Goal: Task Accomplishment & Management: Use online tool/utility

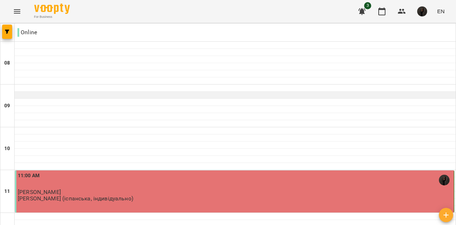
scroll to position [119, 0]
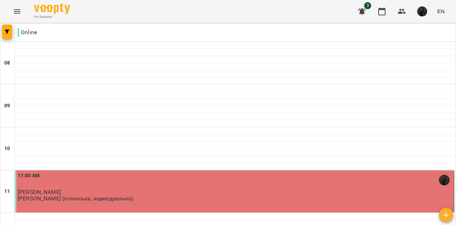
type input "**********"
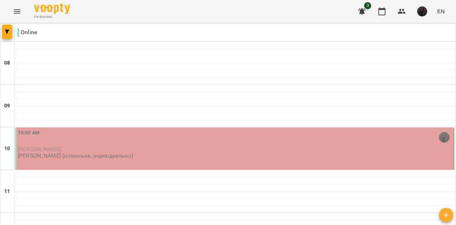
scroll to position [35, 0]
click at [99, 152] on p "[PERSON_NAME] (іспанська, індивідуально)" at bounding box center [75, 155] width 115 height 6
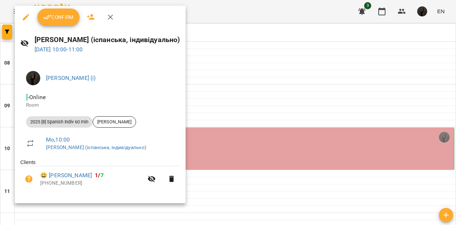
click at [48, 20] on icon "button" at bounding box center [47, 17] width 9 height 9
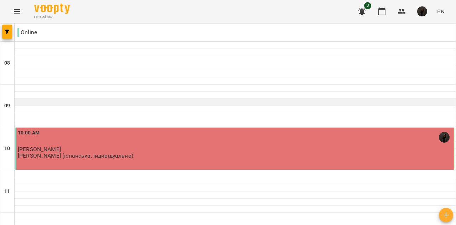
scroll to position [275, 0]
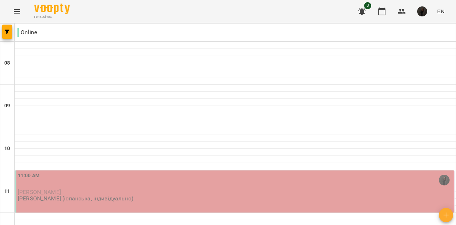
scroll to position [209, 0]
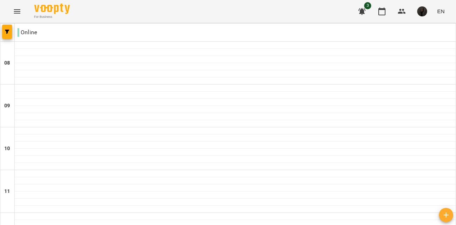
scroll to position [181, 0]
click at [417, 12] on button "button" at bounding box center [422, 11] width 19 height 19
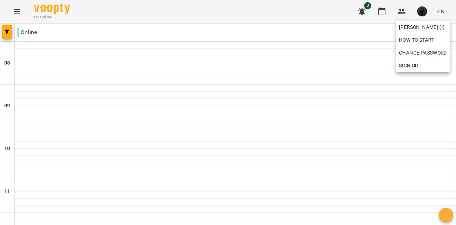
click at [380, 11] on div at bounding box center [228, 112] width 456 height 225
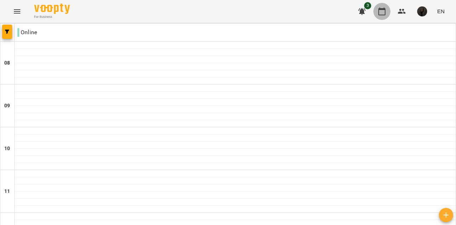
click at [385, 11] on icon "button" at bounding box center [381, 11] width 9 height 9
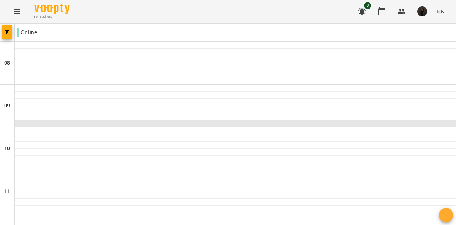
scroll to position [172, 0]
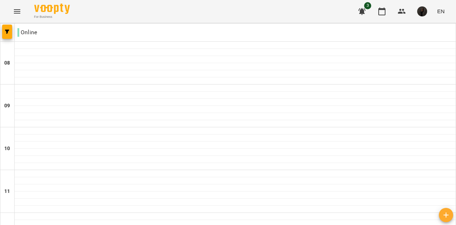
click at [421, 7] on img "button" at bounding box center [422, 11] width 10 height 10
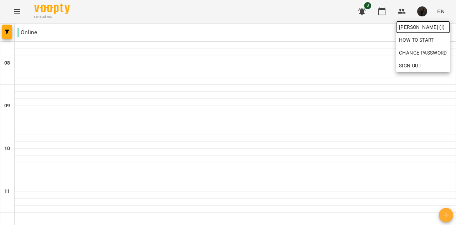
click at [408, 26] on span "[PERSON_NAME] (і)" at bounding box center [423, 27] width 48 height 9
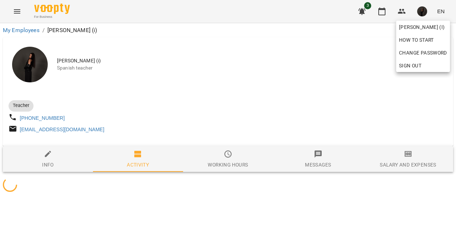
click at [250, 96] on div at bounding box center [228, 112] width 456 height 225
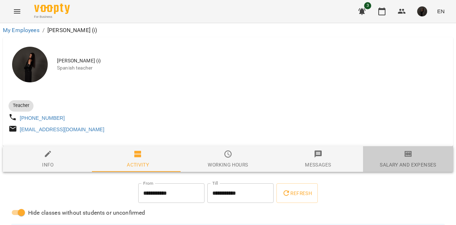
click at [408, 152] on button "Salary and Expenses" at bounding box center [408, 159] width 90 height 26
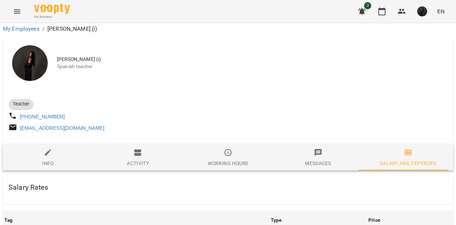
scroll to position [1877, 0]
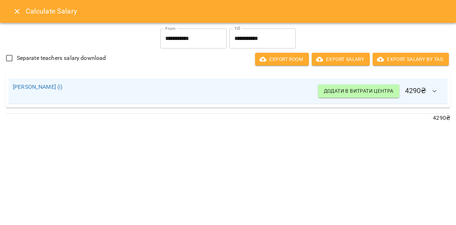
click at [14, 10] on icon "Close" at bounding box center [17, 11] width 9 height 9
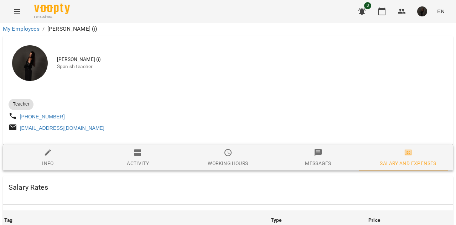
scroll to position [0, 0]
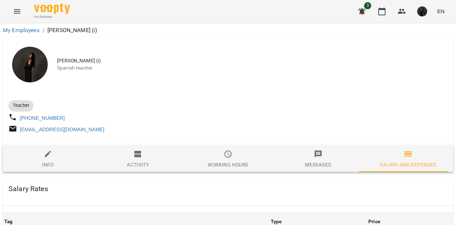
click at [428, 9] on button "button" at bounding box center [422, 11] width 19 height 19
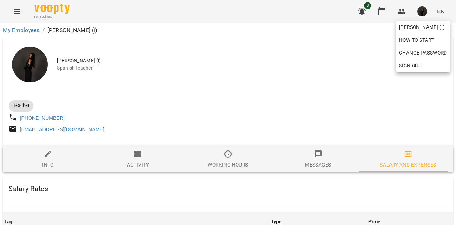
click at [226, 92] on div at bounding box center [228, 112] width 456 height 225
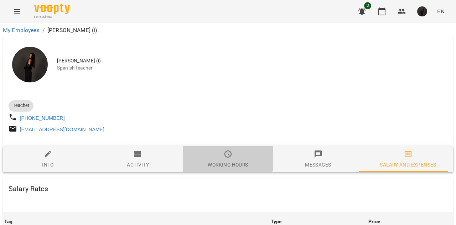
click at [224, 157] on icon "button" at bounding box center [228, 154] width 9 height 9
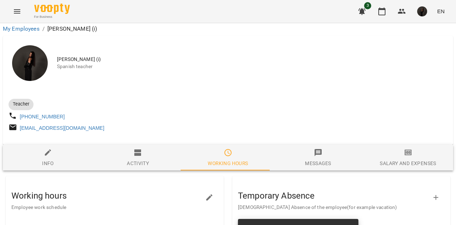
scroll to position [0, 1]
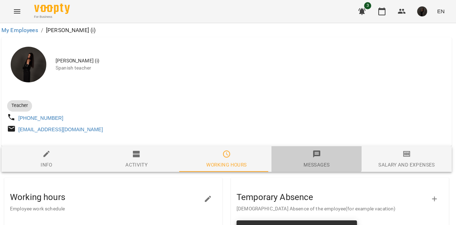
click at [312, 157] on icon "button" at bounding box center [316, 154] width 9 height 9
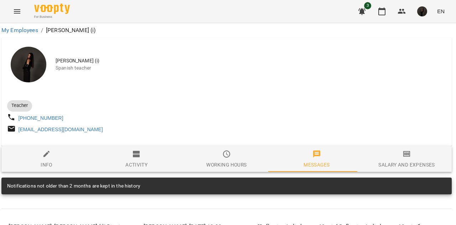
click at [416, 27] on ol "My Employees / [PERSON_NAME] (і)" at bounding box center [226, 30] width 450 height 9
click at [420, 21] on div "For Business 3 EN" at bounding box center [228, 11] width 456 height 23
click at [421, 16] on img "button" at bounding box center [422, 11] width 10 height 10
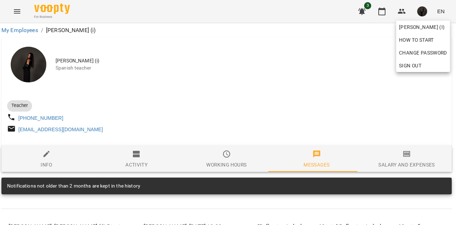
click at [336, 25] on div at bounding box center [228, 112] width 456 height 225
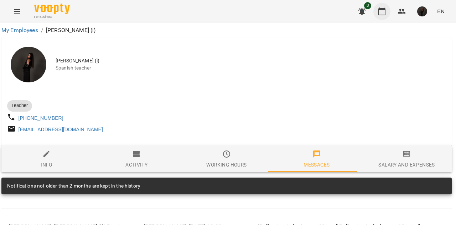
click at [381, 10] on icon "button" at bounding box center [381, 11] width 7 height 8
